Goal: Check status

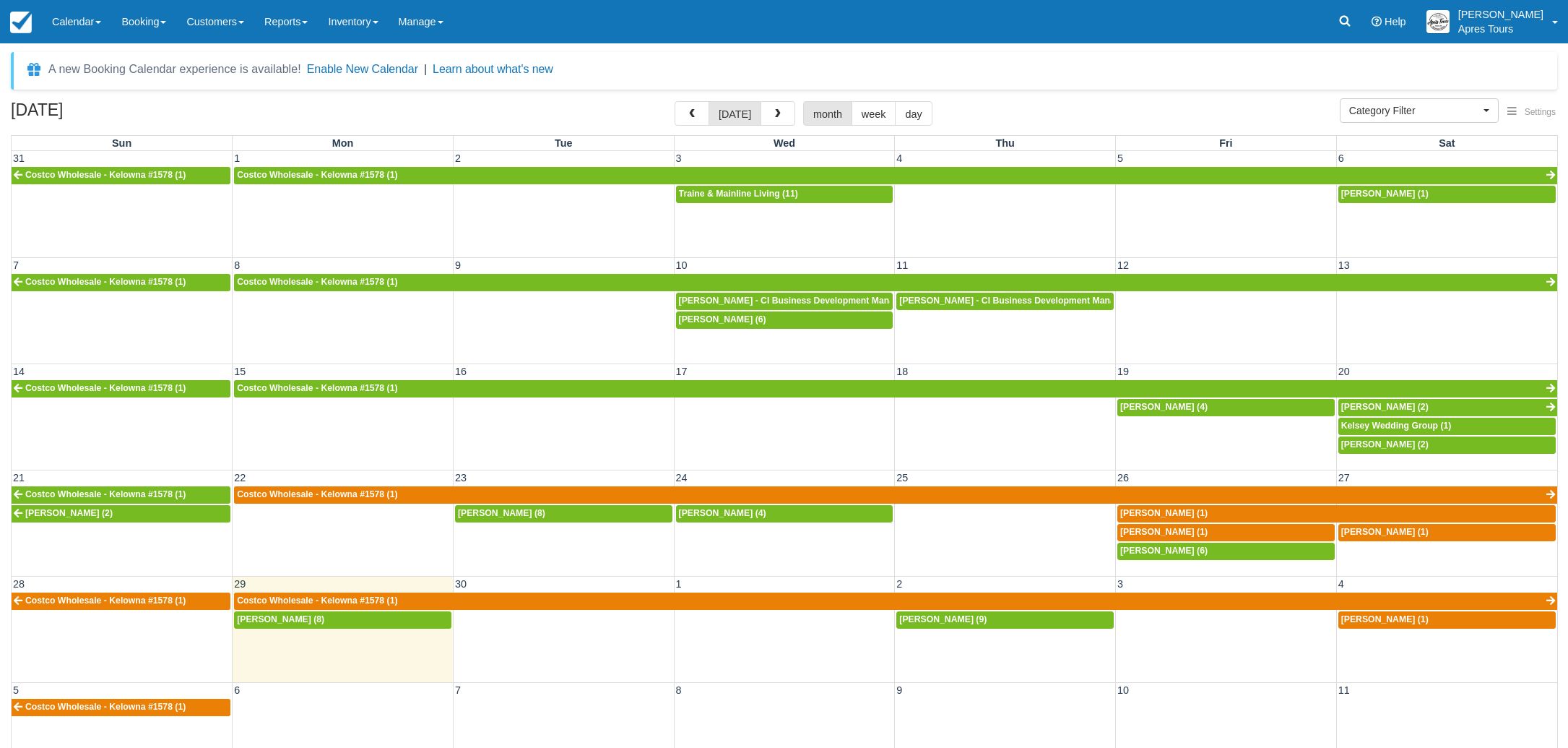
select select
click at [26, 18] on img at bounding box center [21, 22] width 22 height 22
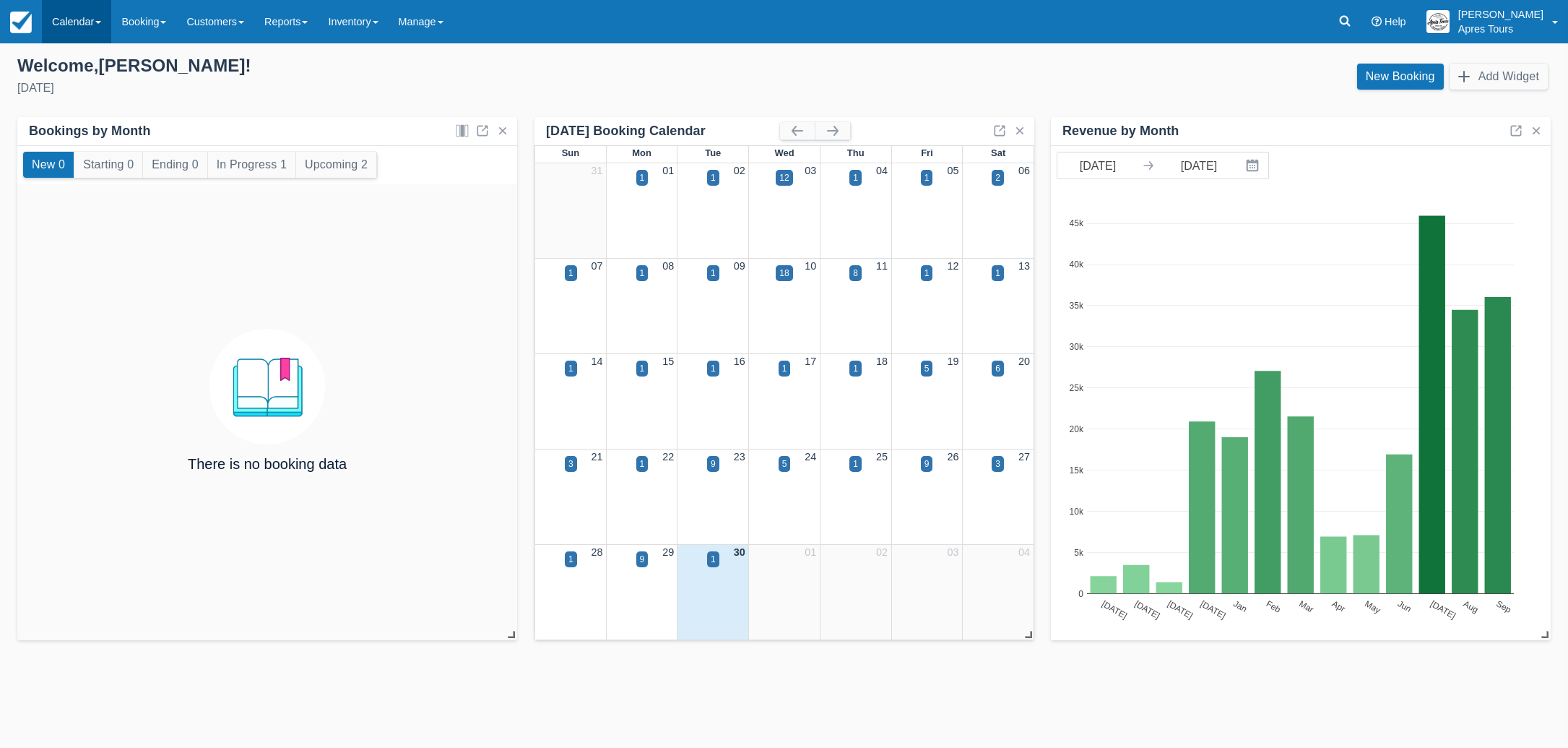
click at [80, 26] on link "Calendar" at bounding box center [76, 21] width 69 height 43
click at [82, 145] on link "Month" at bounding box center [100, 136] width 114 height 31
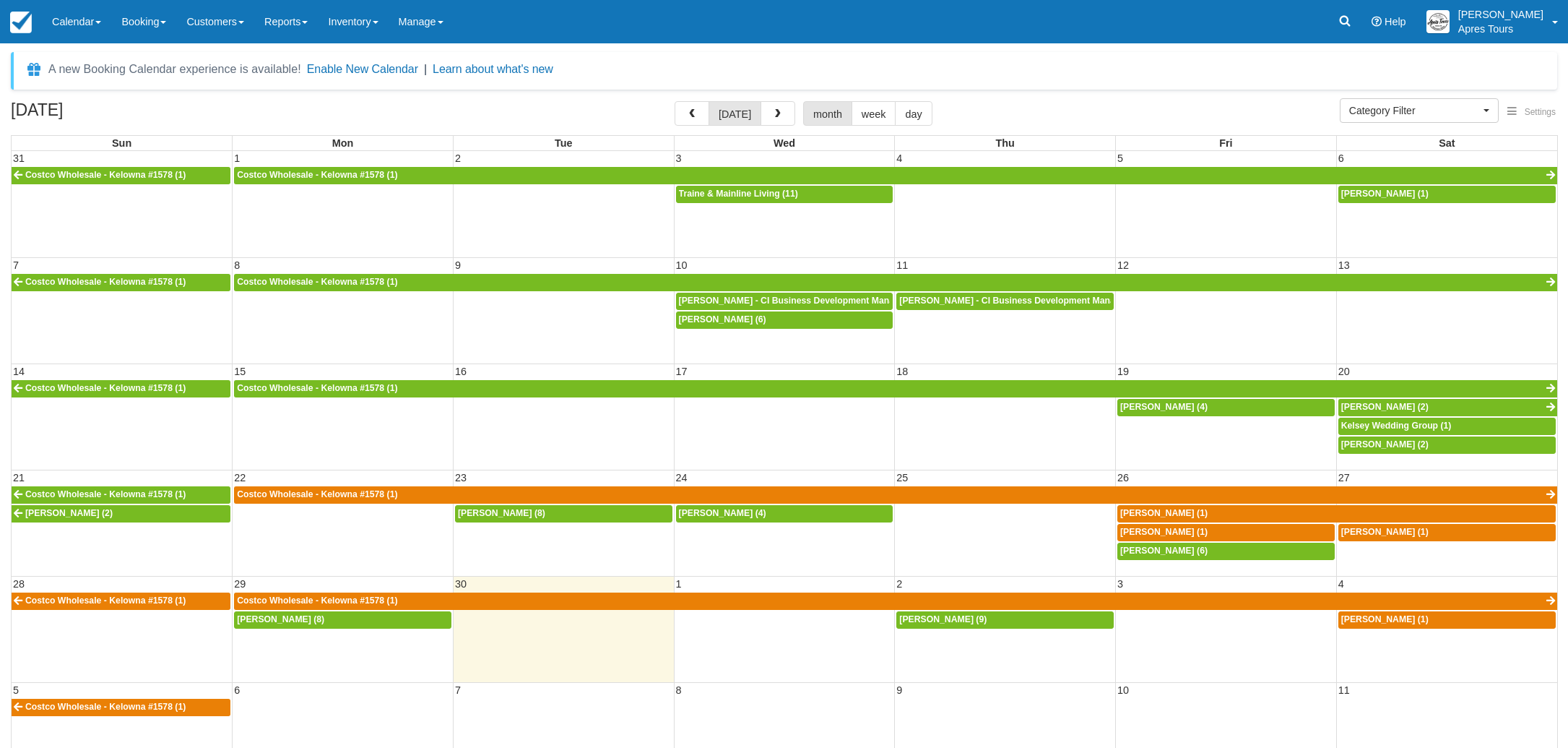
select select
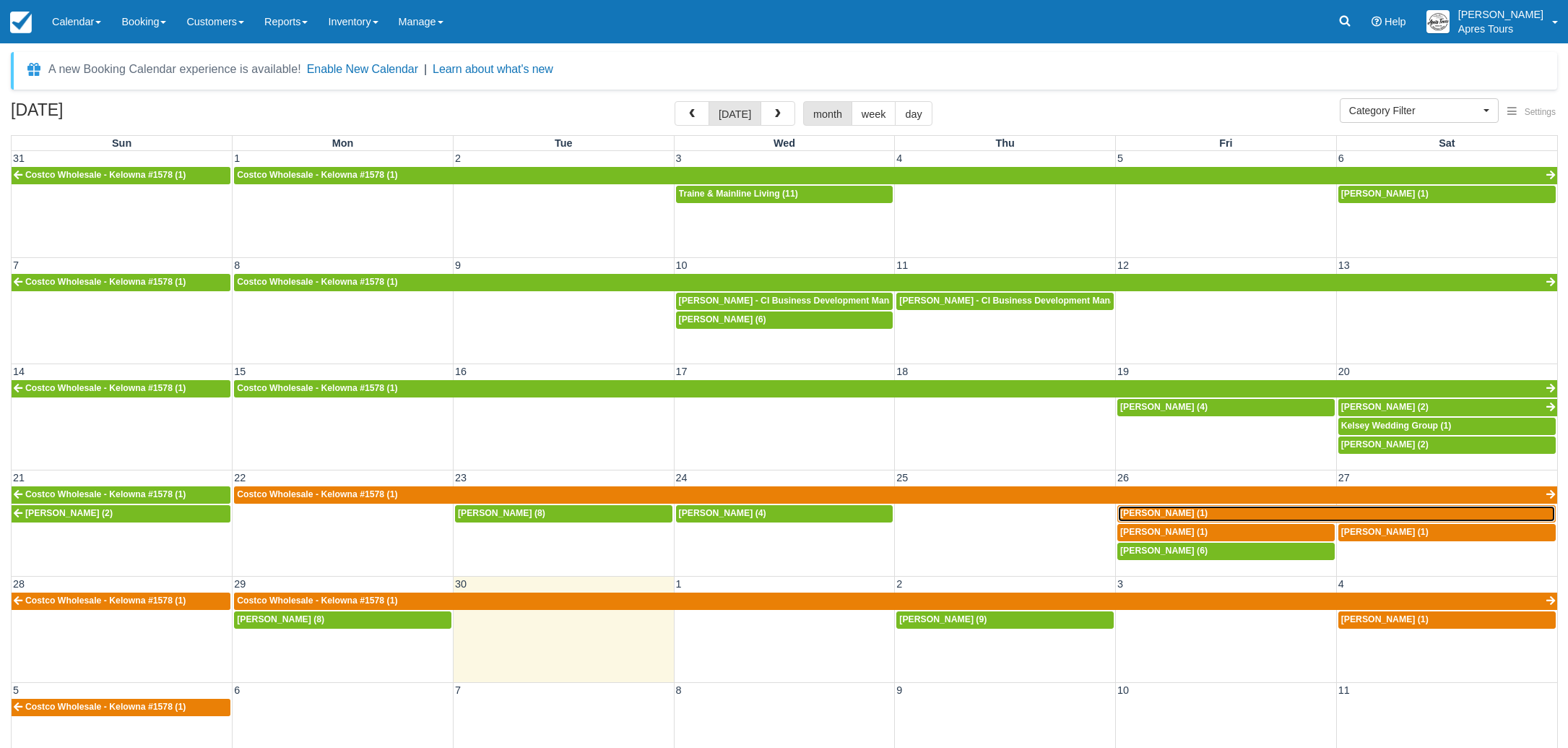
click at [1174, 515] on span "[PERSON_NAME] (1)" at bounding box center [1164, 513] width 88 height 11
